Goal: Information Seeking & Learning: Learn about a topic

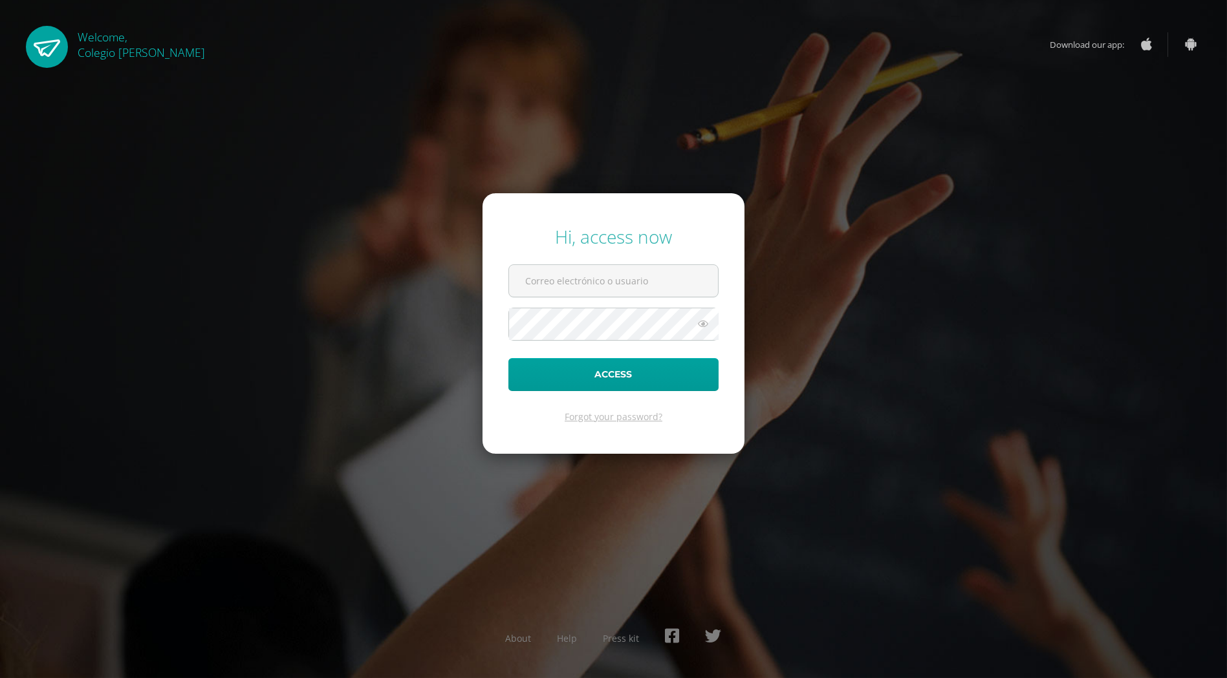
type input "[EMAIL_ADDRESS][DOMAIN_NAME]"
click at [593, 378] on button "Access" at bounding box center [613, 374] width 210 height 33
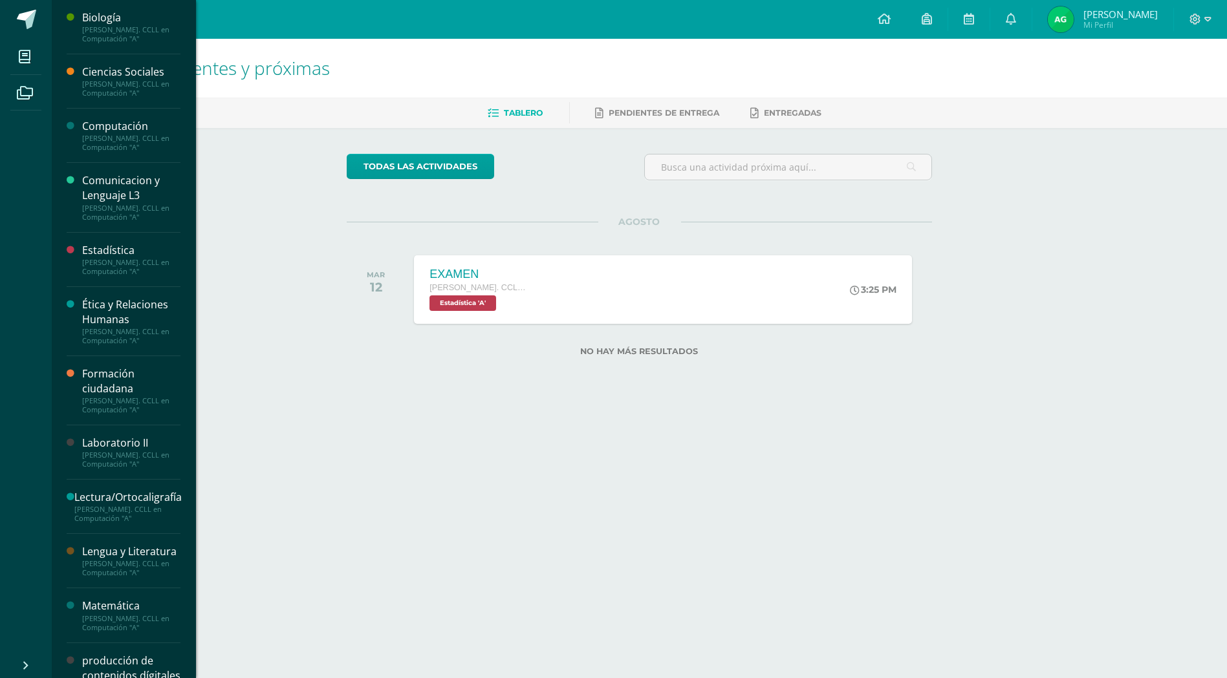
scroll to position [170, 0]
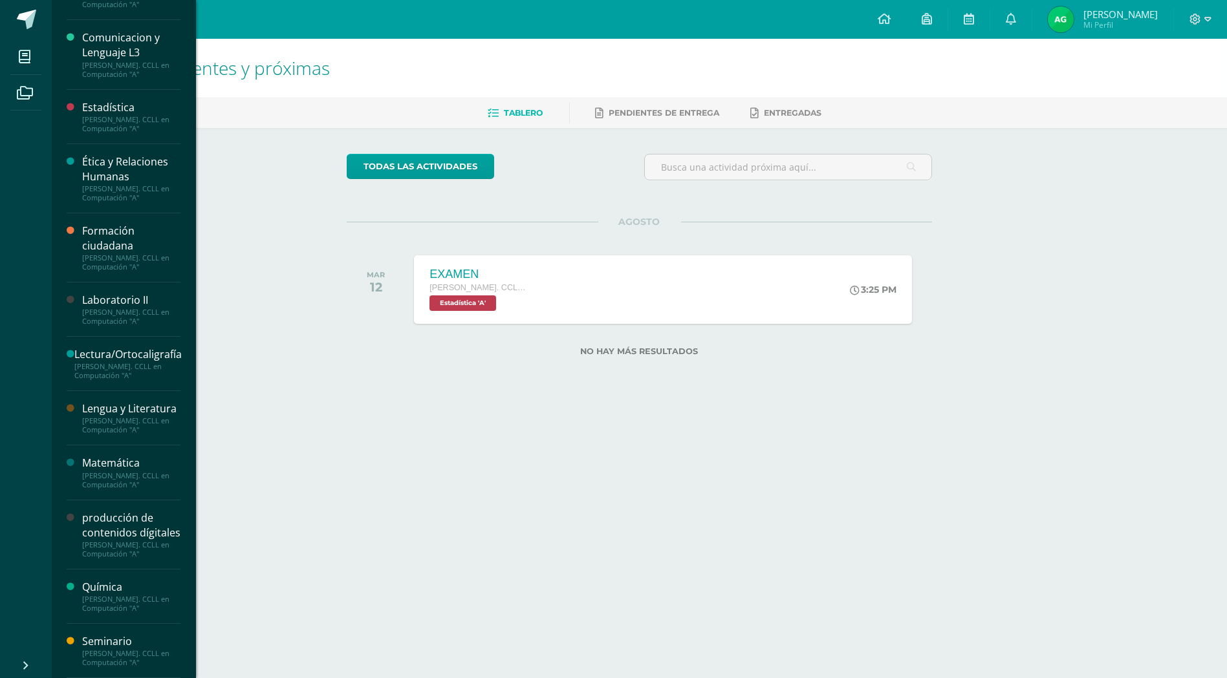
click at [111, 523] on div "producción de contenidos dígitales" at bounding box center [131, 526] width 98 height 30
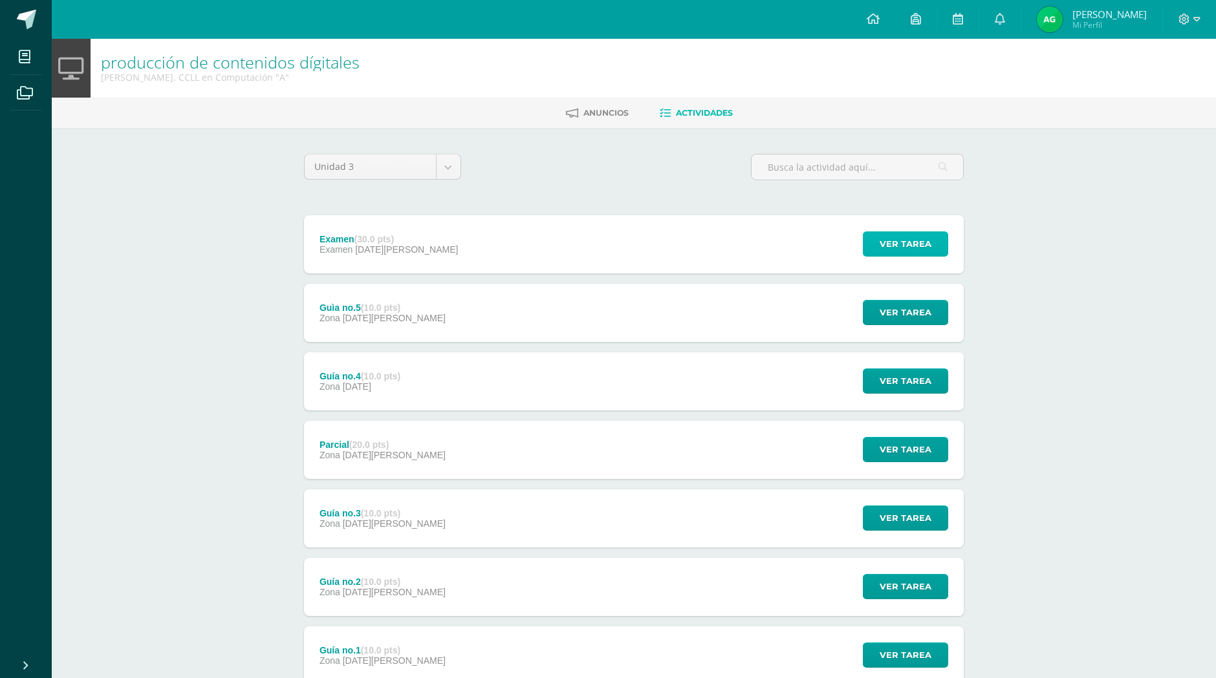
click at [907, 255] on span "Ver tarea" at bounding box center [906, 244] width 52 height 24
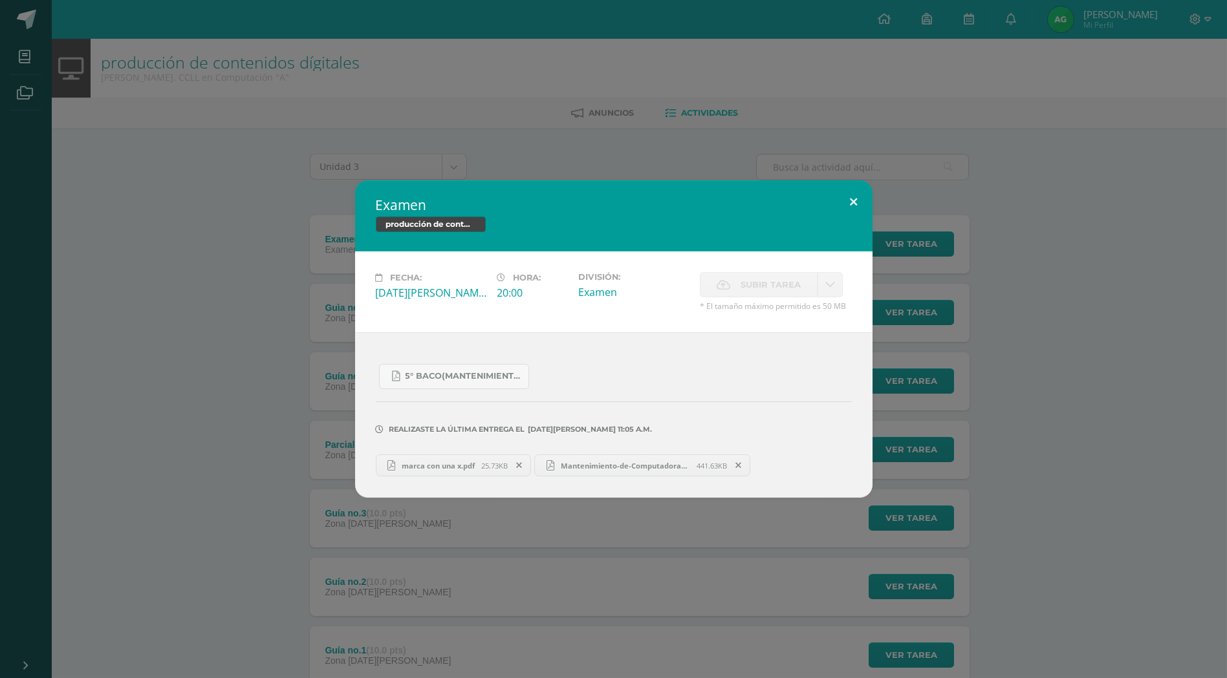
click at [855, 219] on div "Examen producción de contenidos dígitales Fecha: Jueves 07 de Agosto Hora: 20:0…" at bounding box center [613, 339] width 517 height 318
click at [22, 54] on div "Examen producción de contenidos dígitales Fecha: Jueves 07 de Agosto Hora: 20:0…" at bounding box center [613, 339] width 1227 height 678
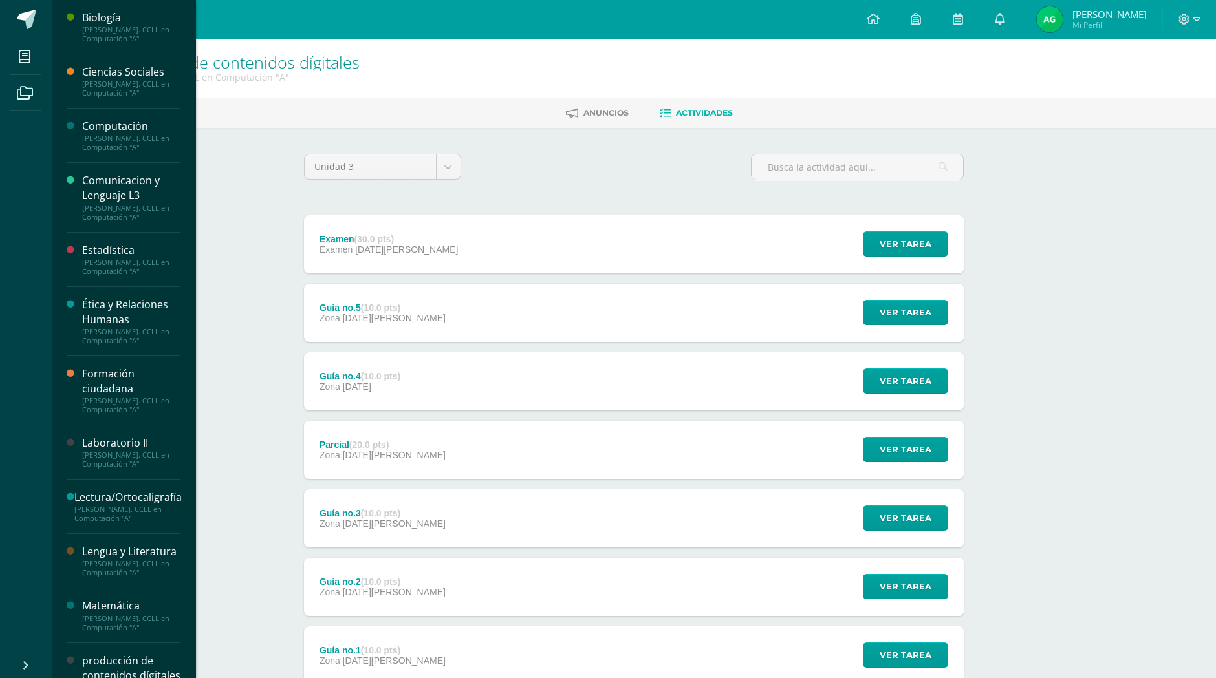
click at [22, 54] on icon at bounding box center [25, 56] width 12 height 13
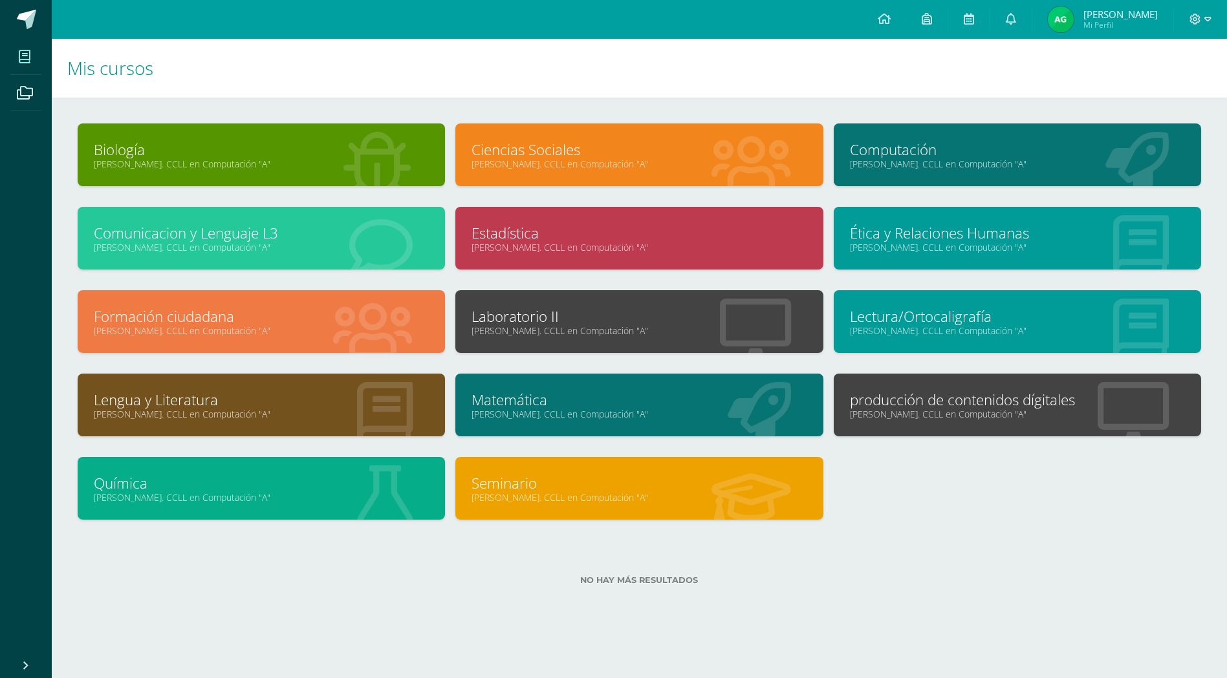
click at [893, 146] on link "Computación" at bounding box center [1017, 150] width 335 height 20
click at [568, 338] on div "Laboratorio II Quinto Bach. CCLL en Computación "A"" at bounding box center [638, 321] width 367 height 63
click at [550, 327] on link "[PERSON_NAME]. CCLL en Computación "A"" at bounding box center [638, 331] width 335 height 12
click at [951, 150] on link "Computación" at bounding box center [1017, 150] width 335 height 20
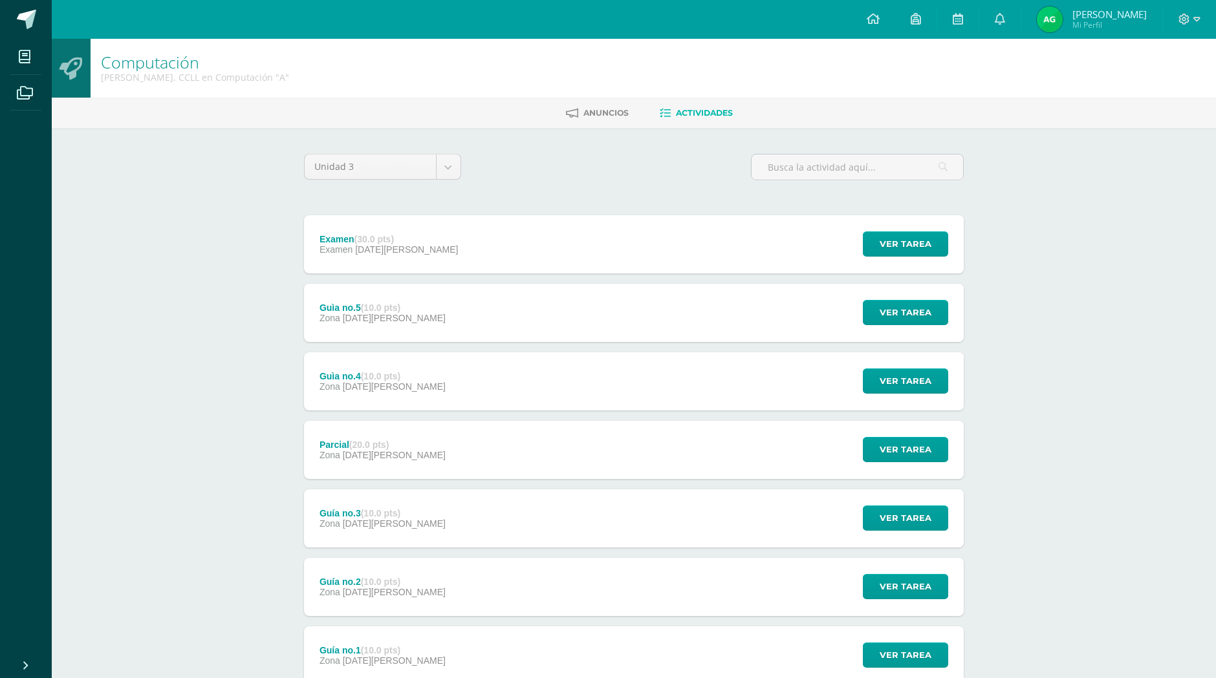
click at [356, 241] on div "Examen (30.0 pts)" at bounding box center [388, 239] width 138 height 10
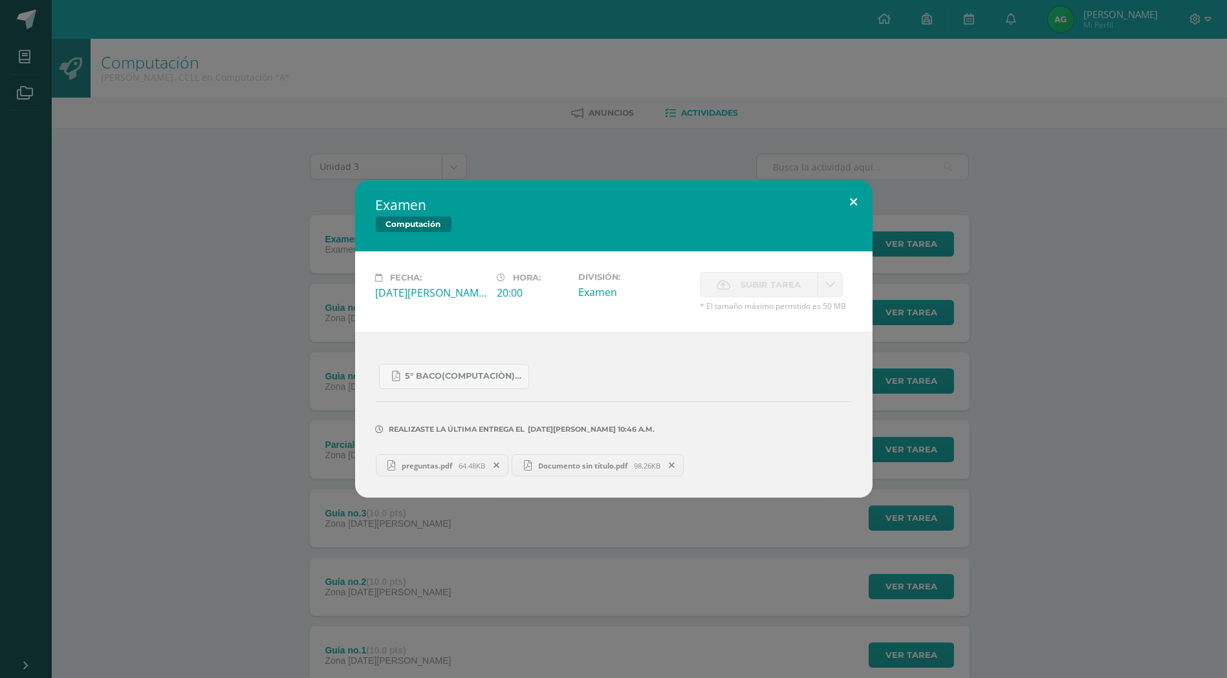
click at [854, 205] on button at bounding box center [854, 202] width 37 height 44
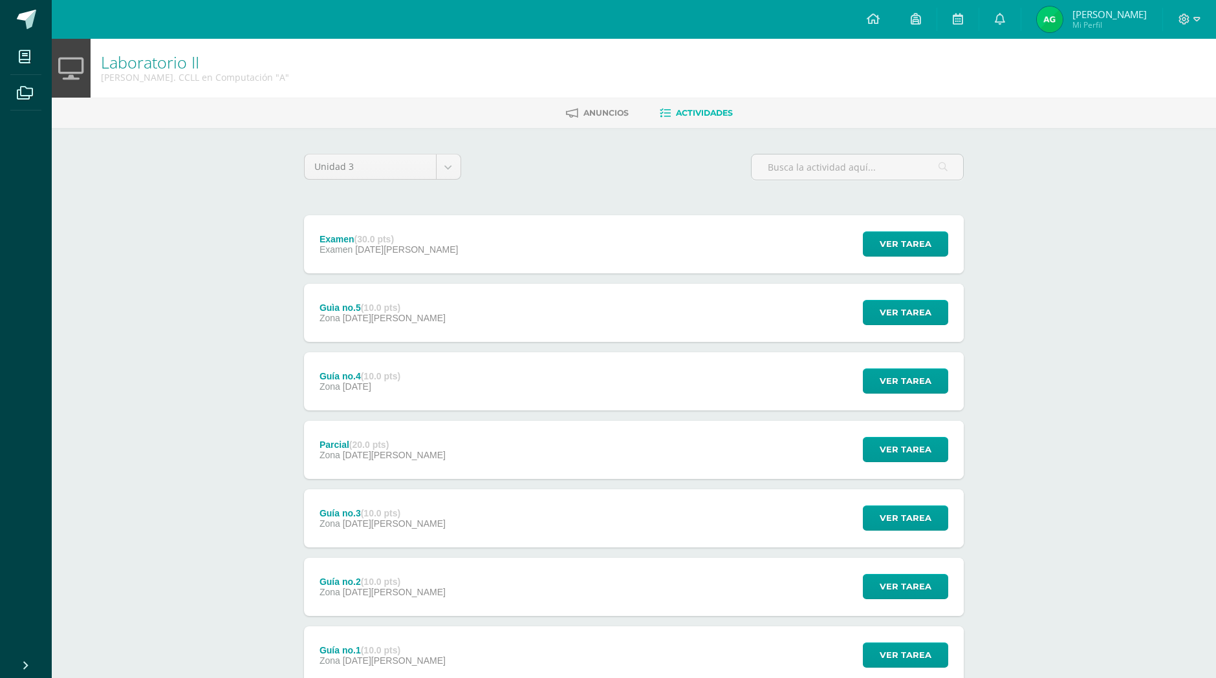
click at [367, 250] on span "06 de Agosto" at bounding box center [406, 249] width 103 height 10
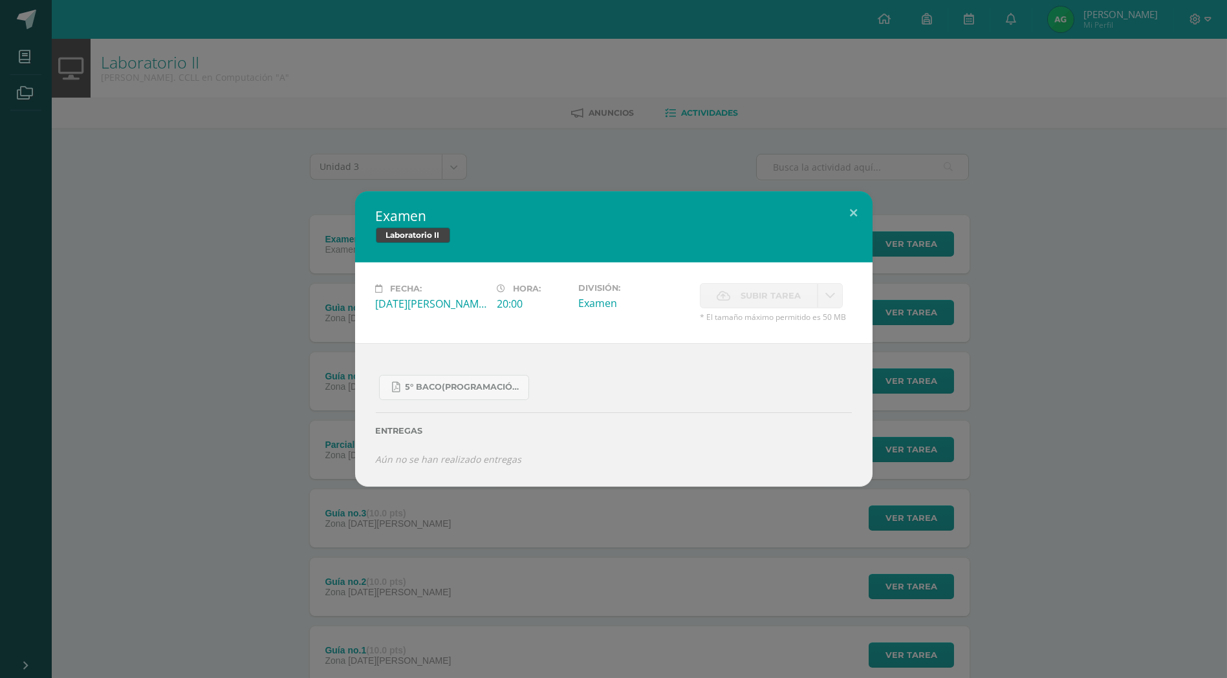
click at [445, 116] on div "Examen Laboratorio II Fecha: Miércoles 06 de Agosto Hora: 20:00 División: Exame…" at bounding box center [613, 339] width 1227 height 678
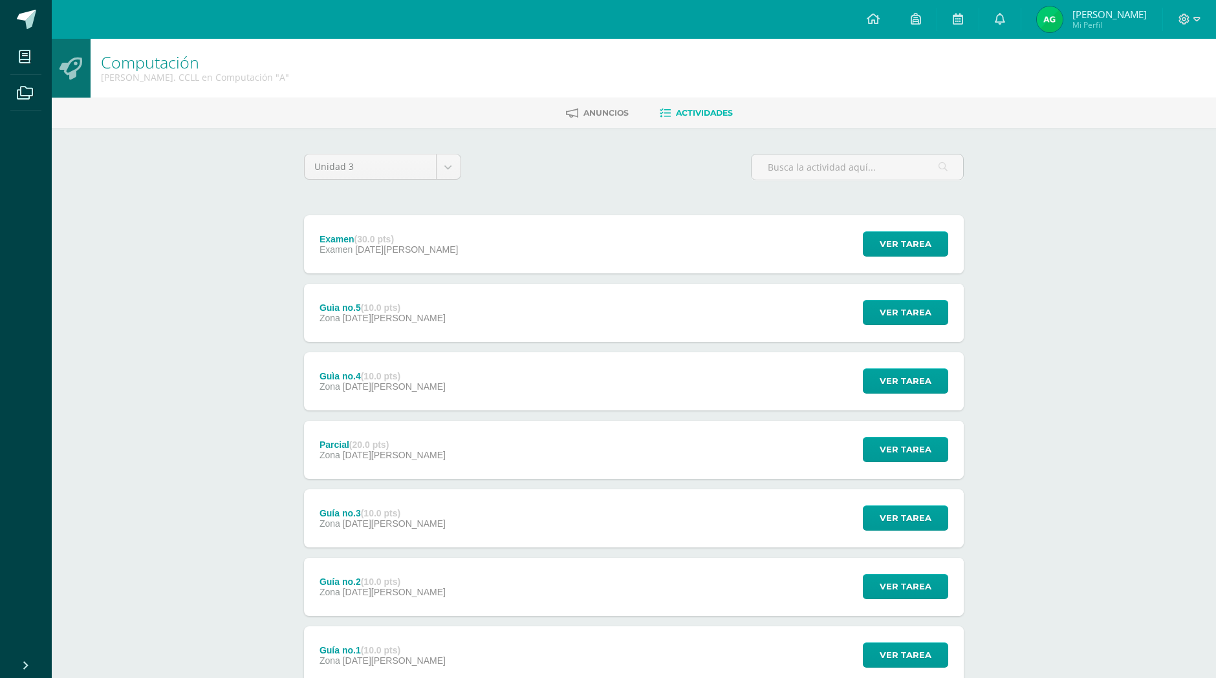
click at [352, 245] on span "Examen" at bounding box center [337, 249] width 36 height 10
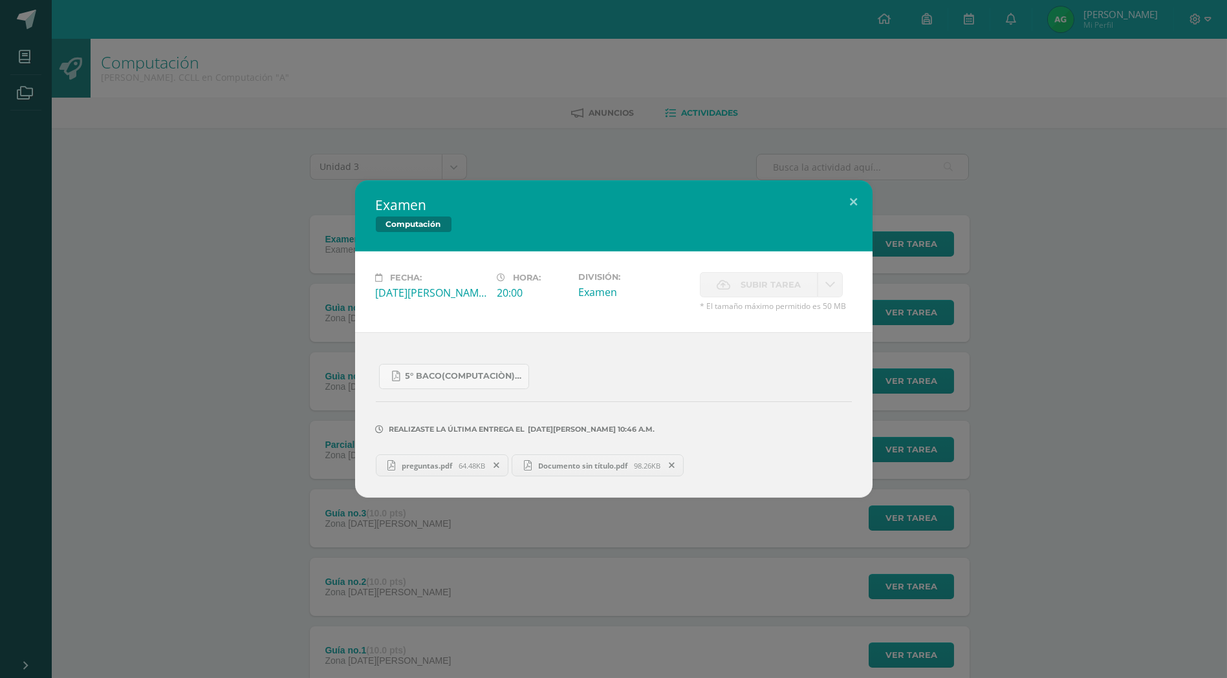
click at [437, 466] on span "preguntas.pdf" at bounding box center [426, 466] width 63 height 10
click at [583, 463] on span "Documento sin título.pdf" at bounding box center [583, 466] width 102 height 10
